Goal: Register for event/course

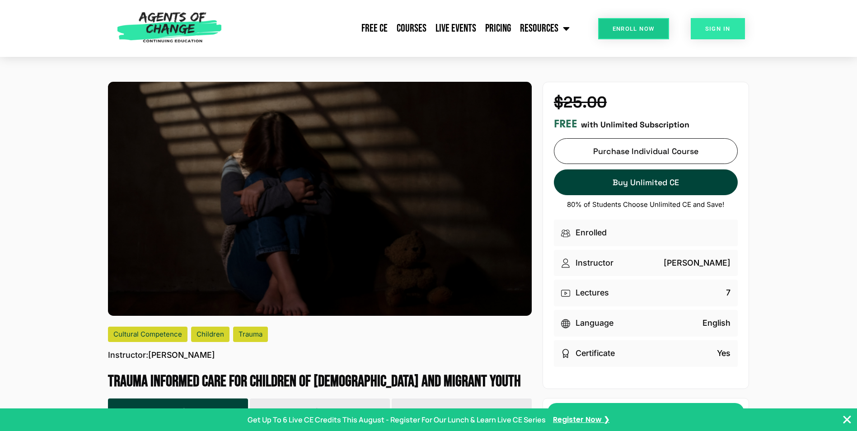
click at [704, 33] on link "SIGN IN" at bounding box center [718, 28] width 54 height 21
click at [644, 23] on link "Enroll Now" at bounding box center [633, 28] width 71 height 21
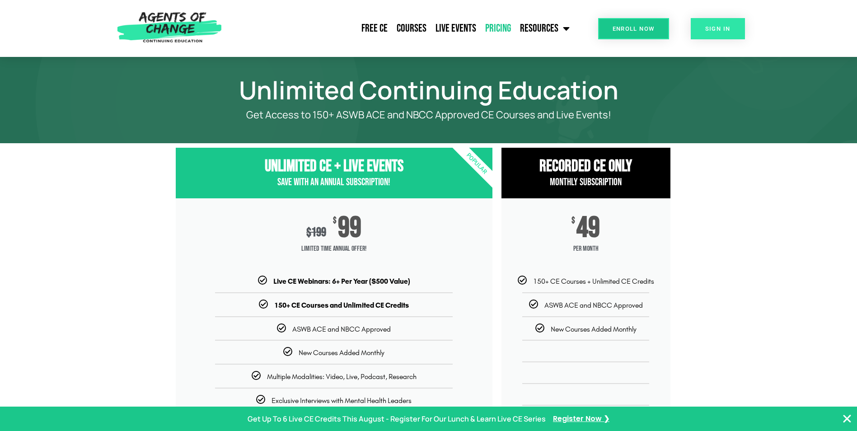
click at [721, 31] on span "SIGN IN" at bounding box center [717, 29] width 25 height 6
